Goal: Check status: Check status

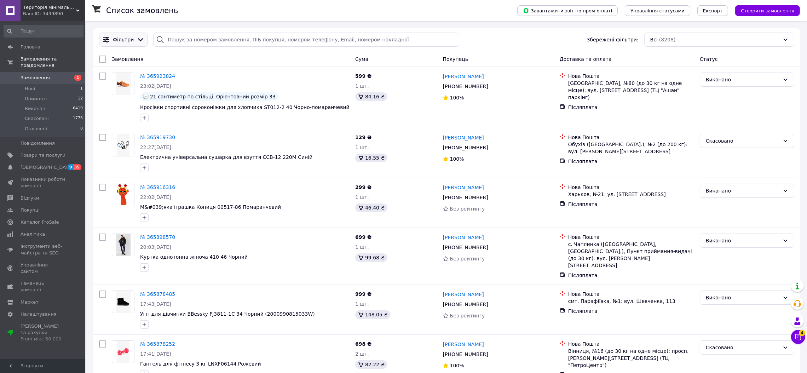
click at [116, 44] on div "Фільтри" at bounding box center [123, 40] width 48 height 14
click at [129, 42] on span "Фільтри" at bounding box center [123, 39] width 21 height 7
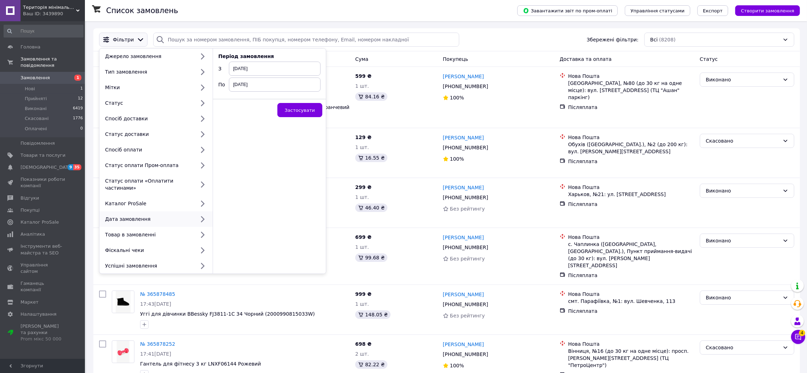
click at [135, 215] on div "Дата замовлення" at bounding box center [148, 218] width 93 height 7
click at [262, 71] on span "[DATE]" at bounding box center [275, 69] width 92 height 14
click at [288, 113] on td "10" at bounding box center [287, 112] width 13 height 10
click at [284, 85] on span "[DATE]" at bounding box center [275, 84] width 92 height 14
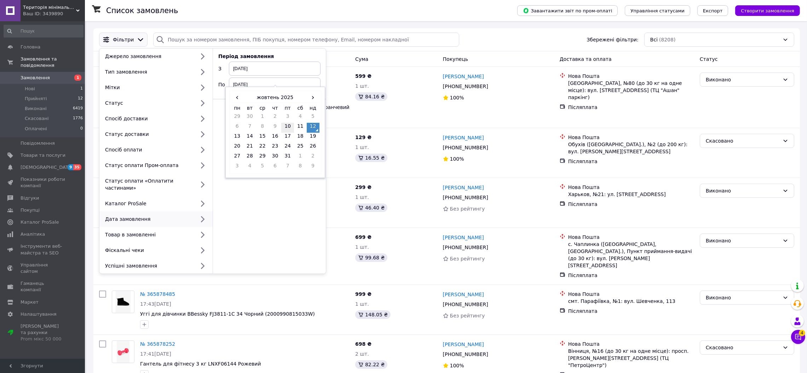
click at [286, 129] on td "10" at bounding box center [287, 128] width 13 height 10
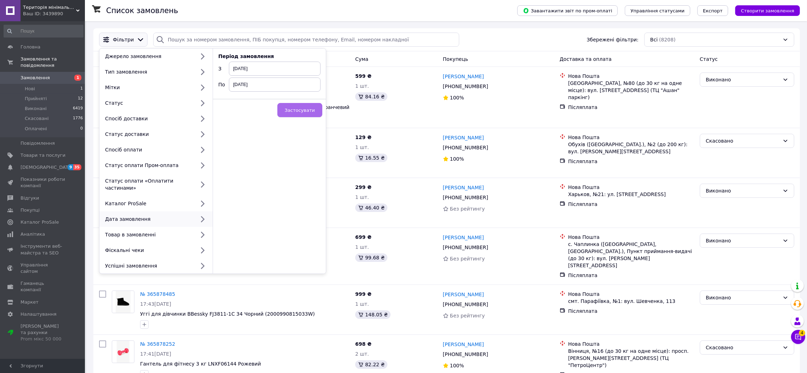
click at [298, 110] on span "Застосувати" at bounding box center [300, 110] width 30 height 5
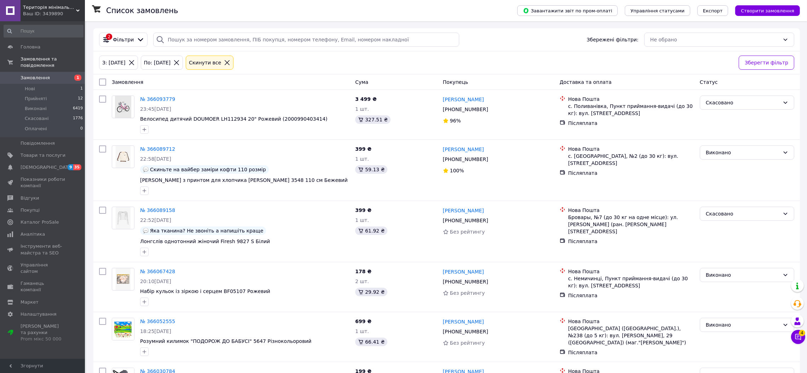
click at [102, 82] on input "checkbox" at bounding box center [102, 82] width 7 height 7
checkbox input "true"
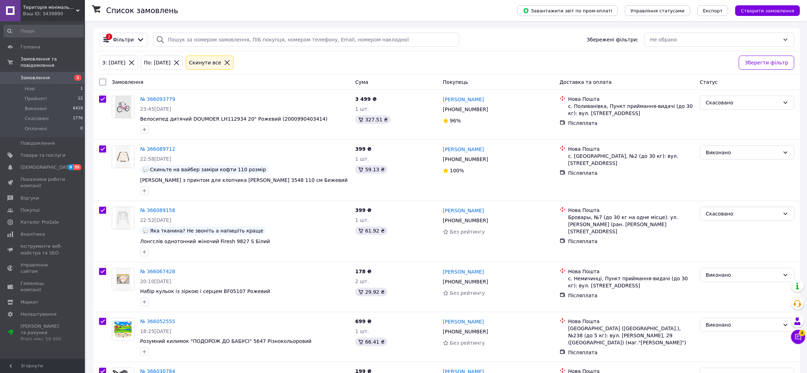
checkbox input "true"
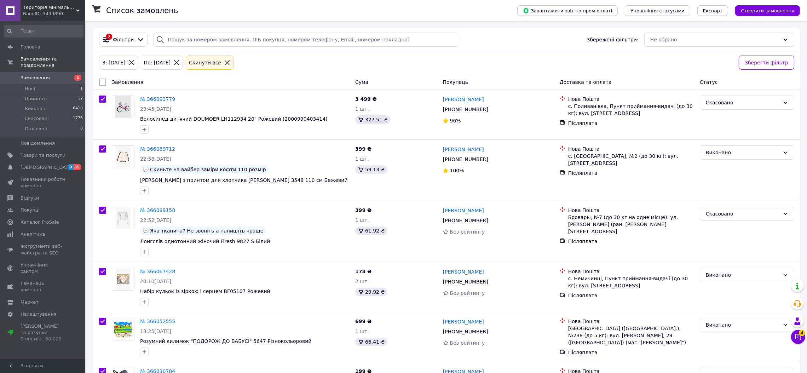
checkbox input "true"
click at [124, 43] on div "2 Фільтри" at bounding box center [123, 40] width 45 height 8
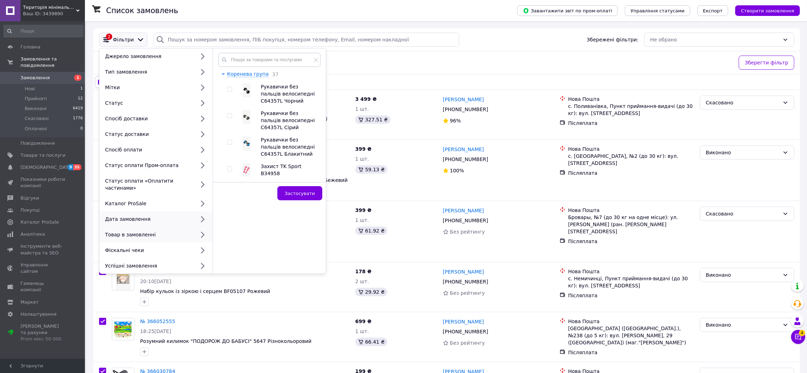
click at [130, 215] on div "Дата замовлення" at bounding box center [148, 218] width 93 height 7
click at [204, 214] on icon at bounding box center [202, 218] width 9 height 9
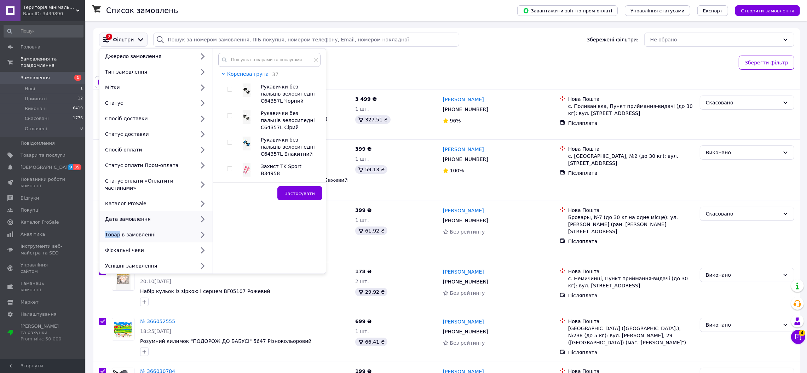
click at [204, 214] on icon at bounding box center [202, 218] width 9 height 9
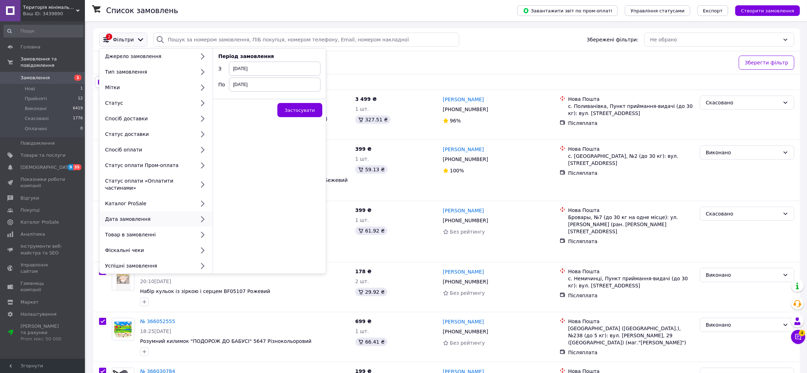
click at [186, 215] on div "Дата замовлення" at bounding box center [148, 218] width 93 height 7
click at [250, 66] on span "[DATE]" at bounding box center [275, 69] width 92 height 14
click at [302, 112] on td "11" at bounding box center [300, 112] width 13 height 10
click at [278, 88] on span "[DATE]" at bounding box center [275, 84] width 92 height 14
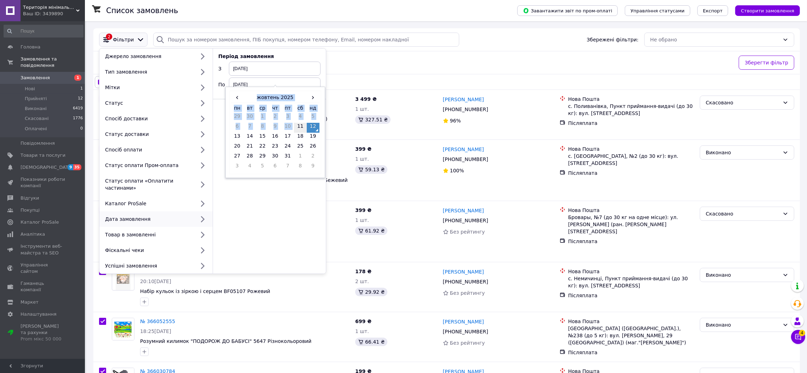
drag, startPoint x: 278, startPoint y: 89, endPoint x: 300, endPoint y: 124, distance: 41.2
click at [300, 124] on div "‹ [DATE] › пн вт ср чт пт сб нд 29 30 1 2 3 4 5 6 7 8 9 10 11 12 13 14 15 16 17…" at bounding box center [275, 132] width 100 height 91
click at [300, 124] on td "11" at bounding box center [300, 128] width 13 height 10
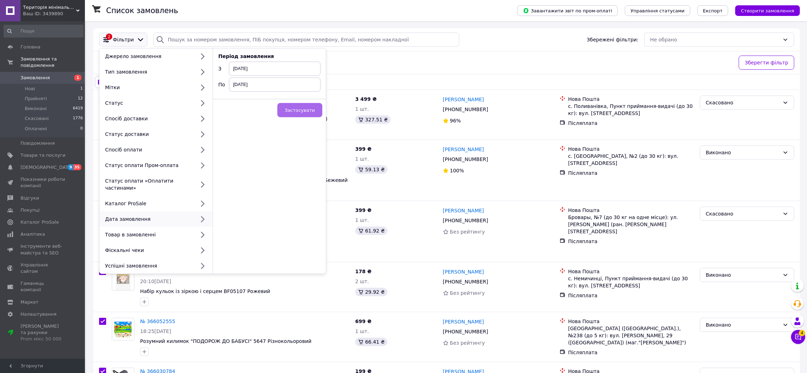
click at [298, 109] on span "Застосувати" at bounding box center [300, 110] width 30 height 5
checkbox input "false"
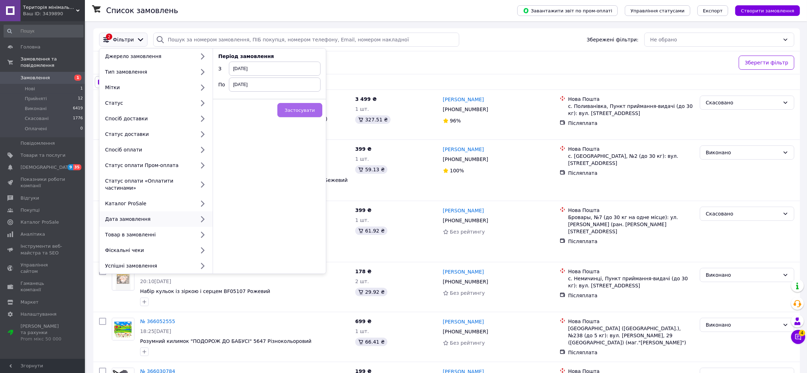
checkbox input "false"
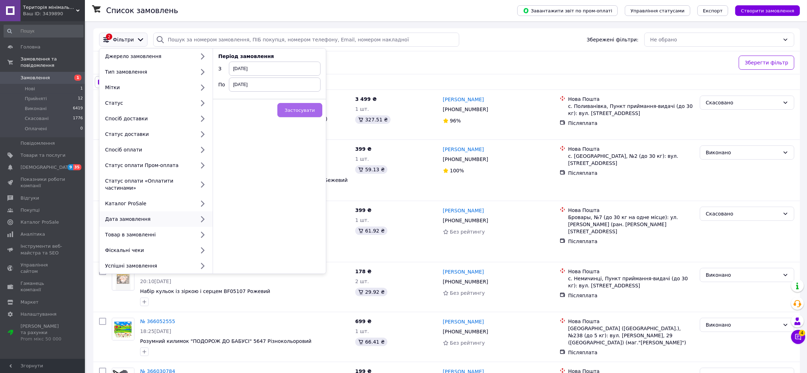
checkbox input "false"
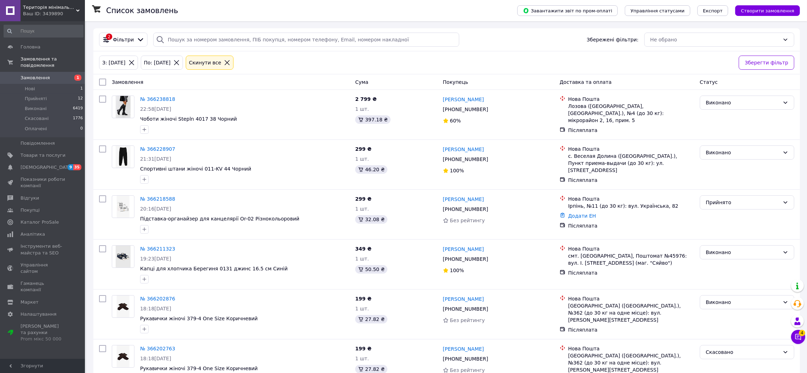
click at [103, 83] on input "checkbox" at bounding box center [102, 82] width 7 height 7
checkbox input "true"
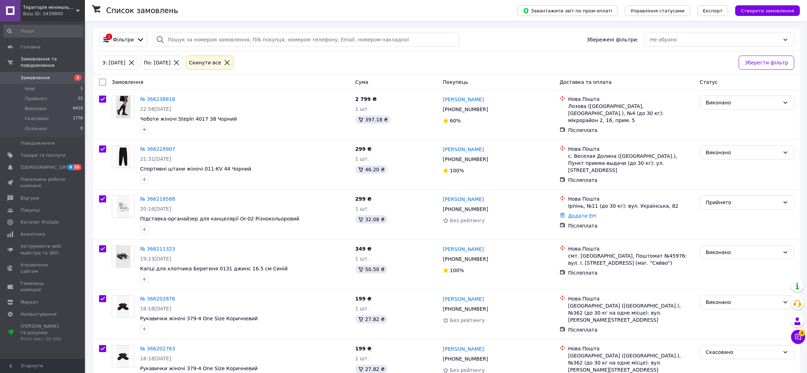
checkbox input "true"
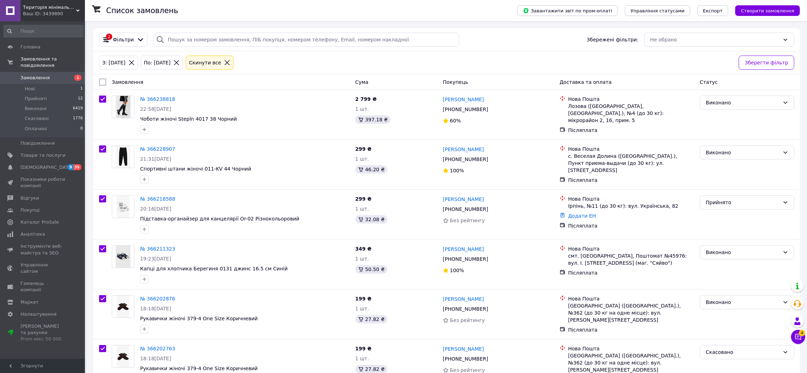
checkbox input "true"
